Goal: Task Accomplishment & Management: Use online tool/utility

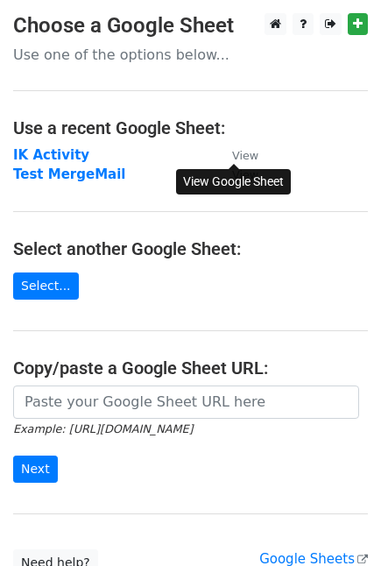
click at [246, 157] on small "View" at bounding box center [245, 155] width 26 height 13
click at [48, 155] on strong "IK Activity" at bounding box center [51, 155] width 76 height 16
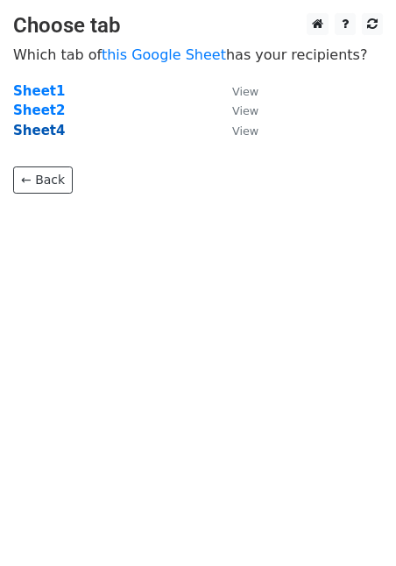
click at [40, 129] on strong "Sheet4" at bounding box center [39, 131] width 52 height 16
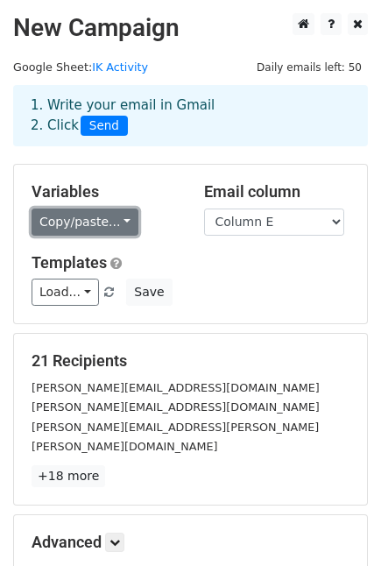
click at [117, 221] on link "Copy/paste..." at bounding box center [85, 222] width 107 height 27
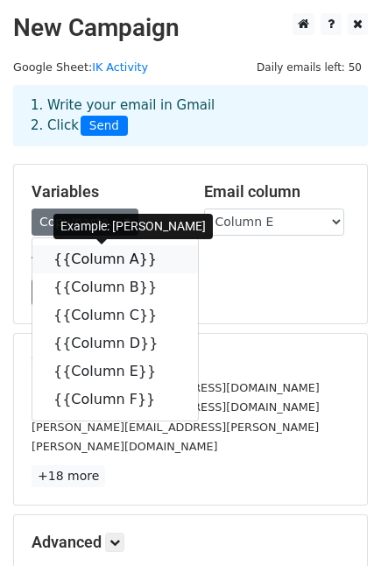
click at [110, 259] on link "{{Column A}}" at bounding box center [115, 260] width 166 height 28
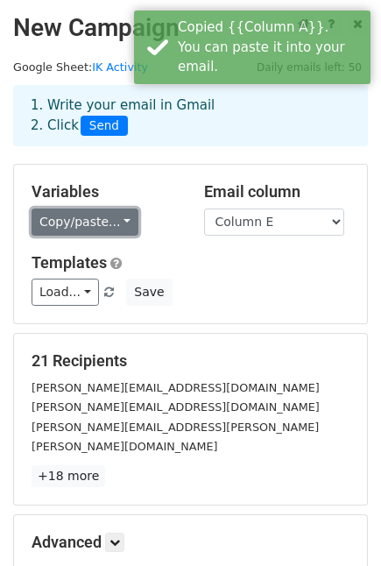
click at [109, 229] on link "Copy/paste..." at bounding box center [85, 222] width 107 height 27
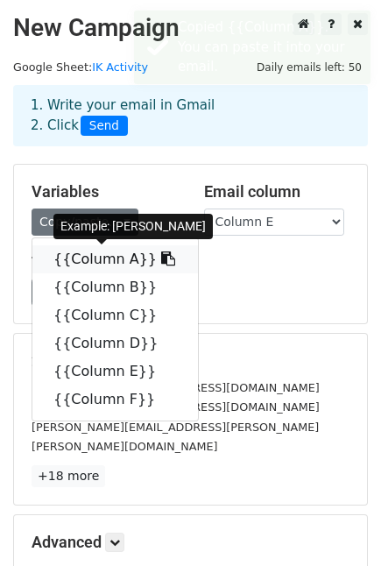
click at [108, 258] on link "{{Column A}}" at bounding box center [115, 260] width 166 height 28
